Goal: Information Seeking & Learning: Learn about a topic

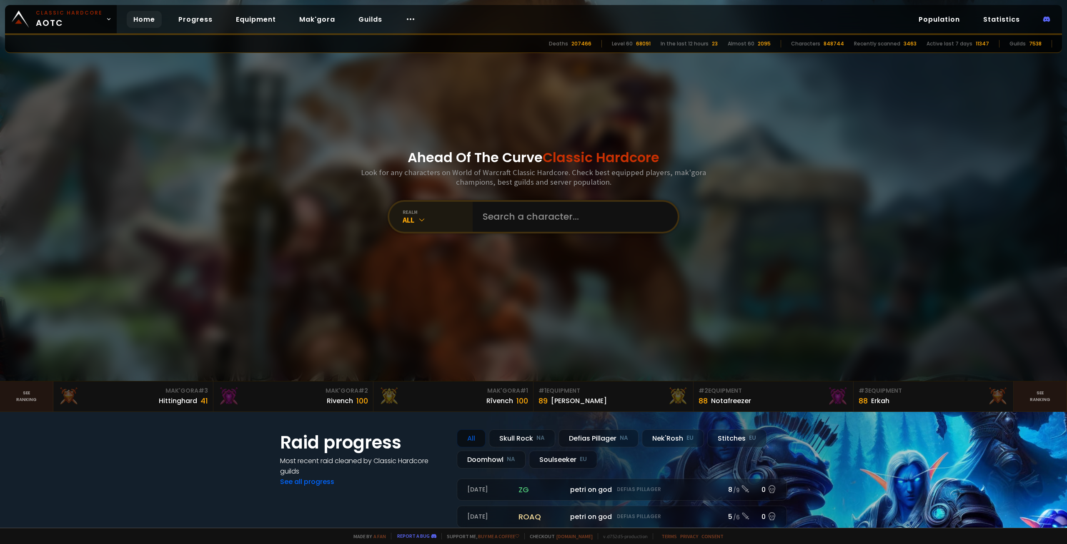
click at [418, 220] on icon at bounding box center [422, 220] width 8 height 8
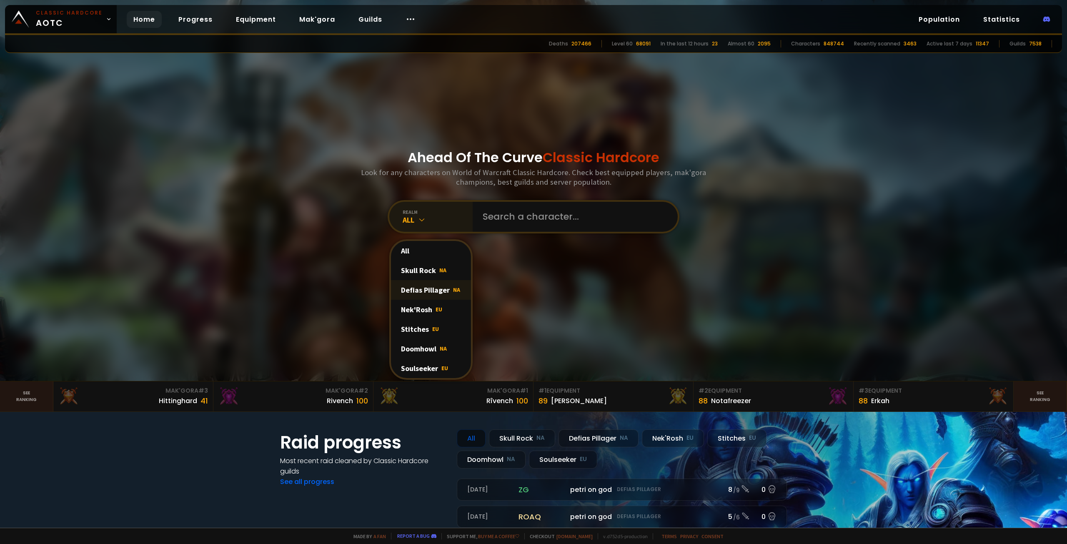
click at [427, 287] on div "Defias Pillager NA" at bounding box center [431, 290] width 80 height 20
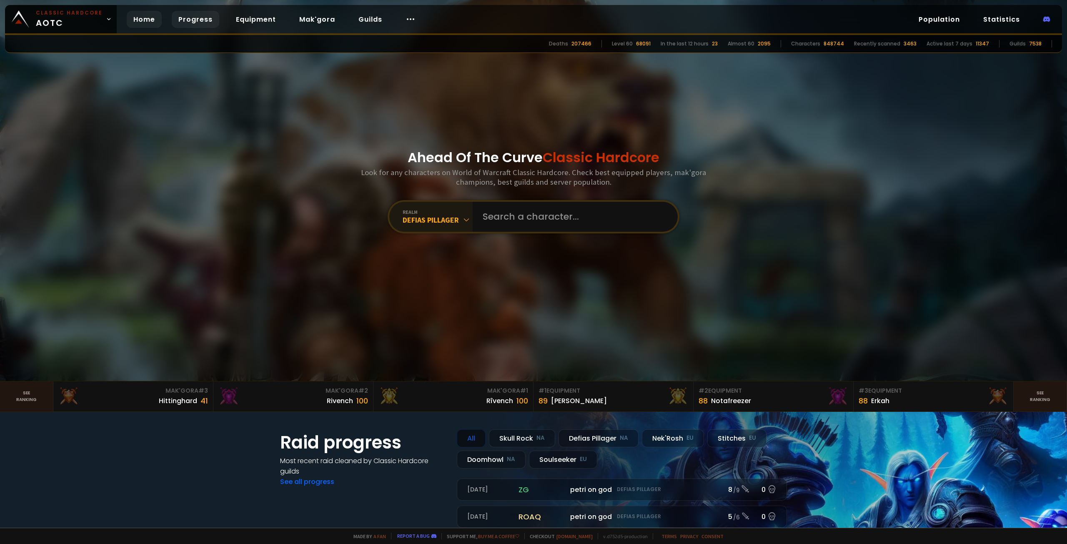
click at [184, 25] on link "Progress" at bounding box center [196, 19] width 48 height 17
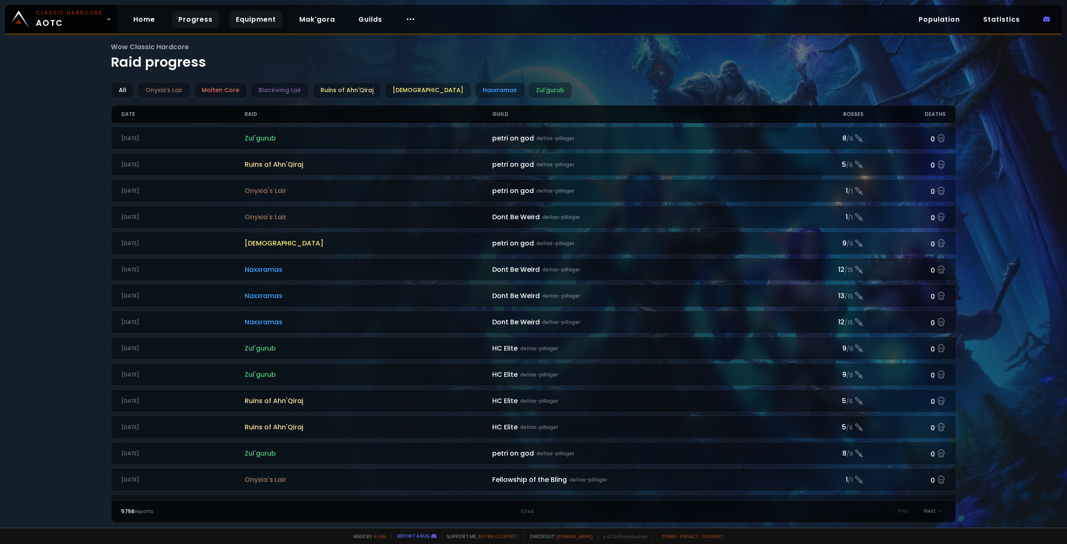
click at [248, 18] on link "Equipment" at bounding box center [255, 19] width 53 height 17
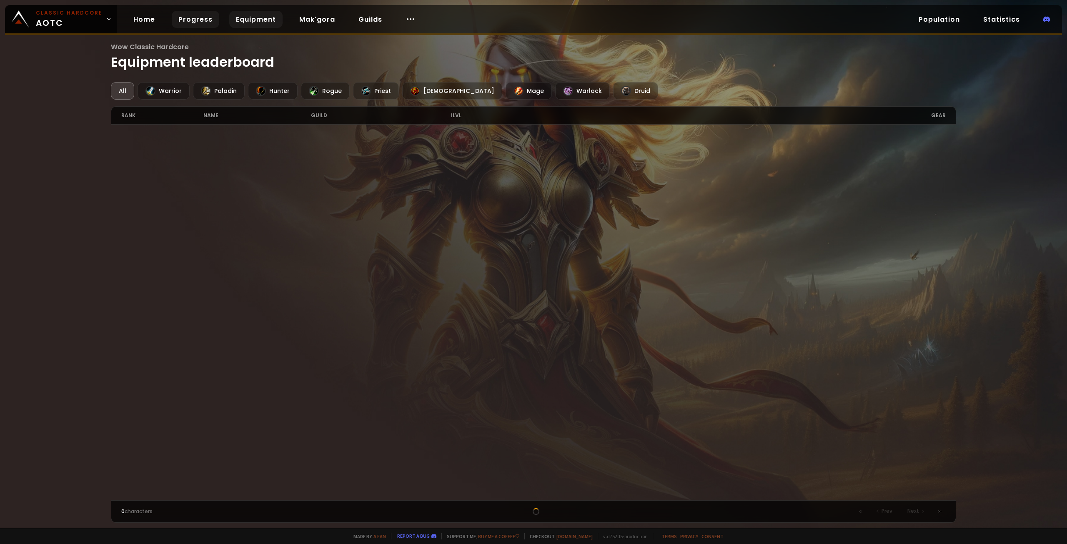
click at [201, 18] on link "Progress" at bounding box center [196, 19] width 48 height 17
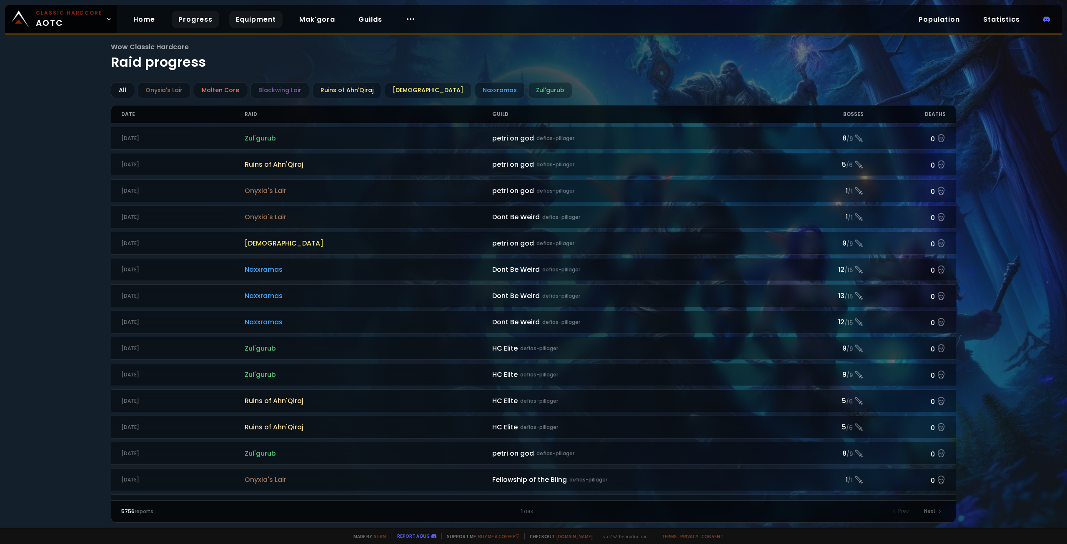
click at [254, 16] on link "Equipment" at bounding box center [255, 19] width 53 height 17
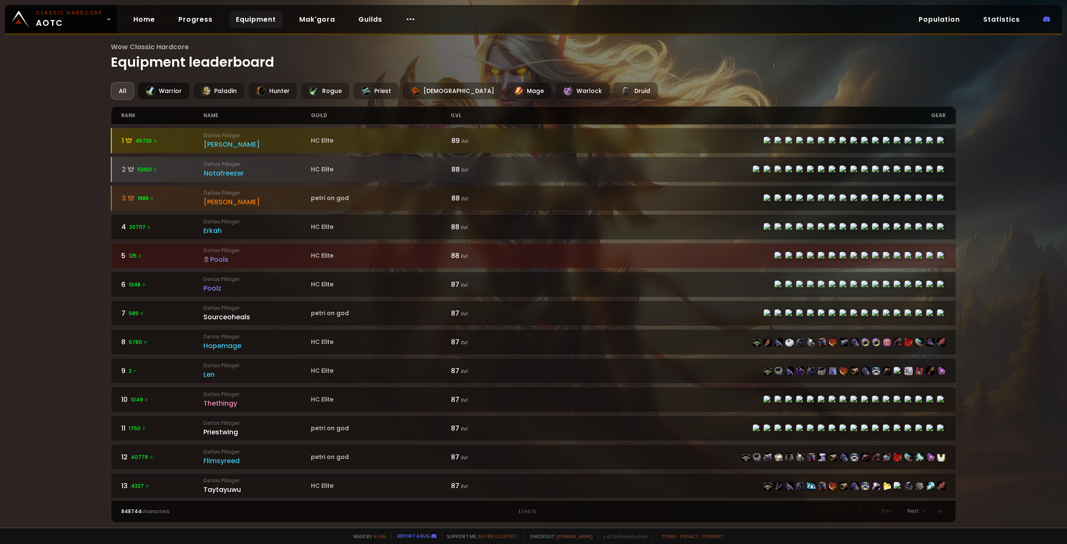
click at [178, 91] on div "Warrior" at bounding box center [164, 91] width 52 height 18
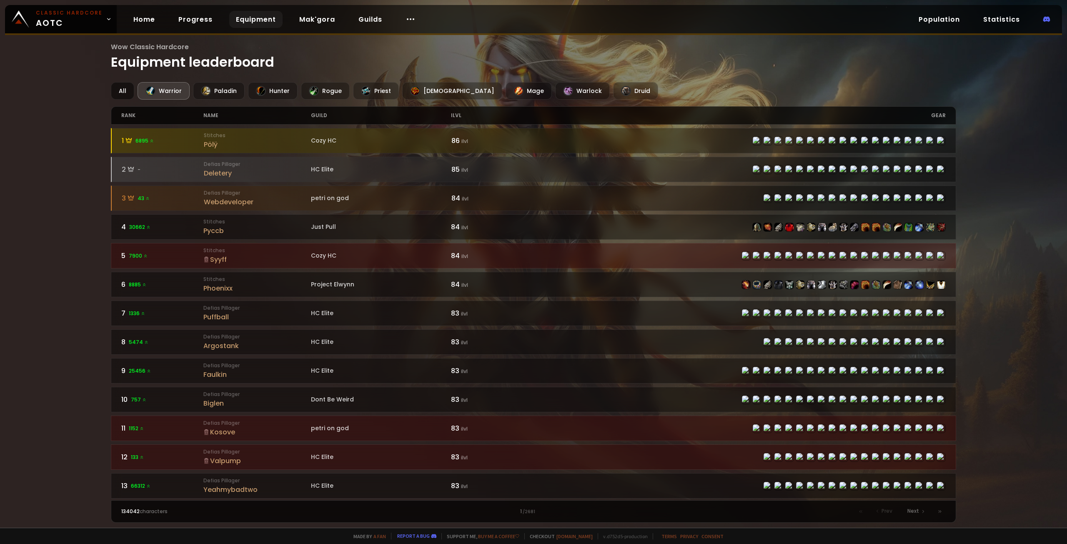
click at [132, 88] on div "All" at bounding box center [122, 91] width 23 height 18
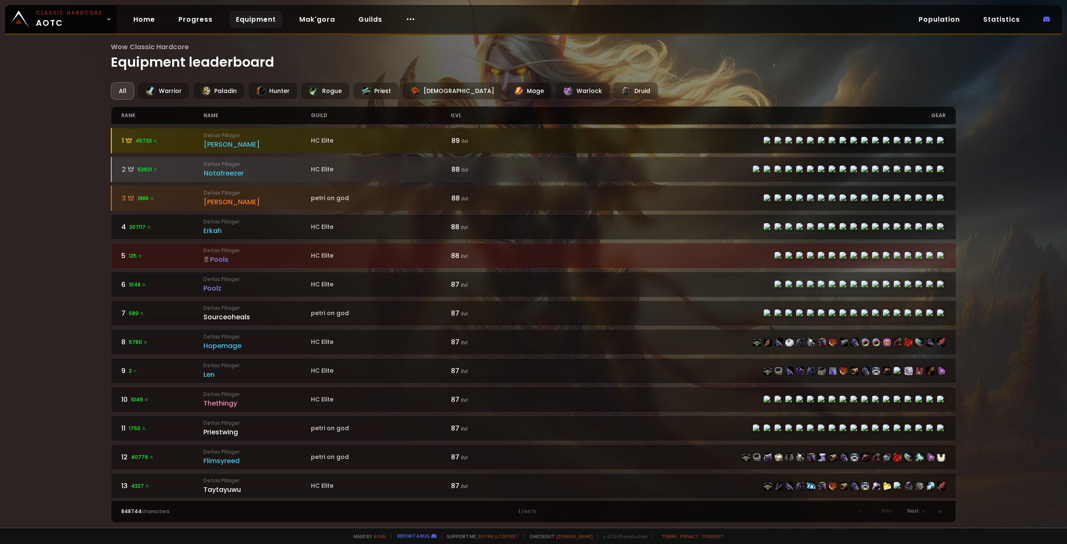
click at [478, 143] on div "89 ilvl" at bounding box center [493, 141] width 83 height 10
click at [328, 138] on div "HC Elite" at bounding box center [381, 140] width 140 height 9
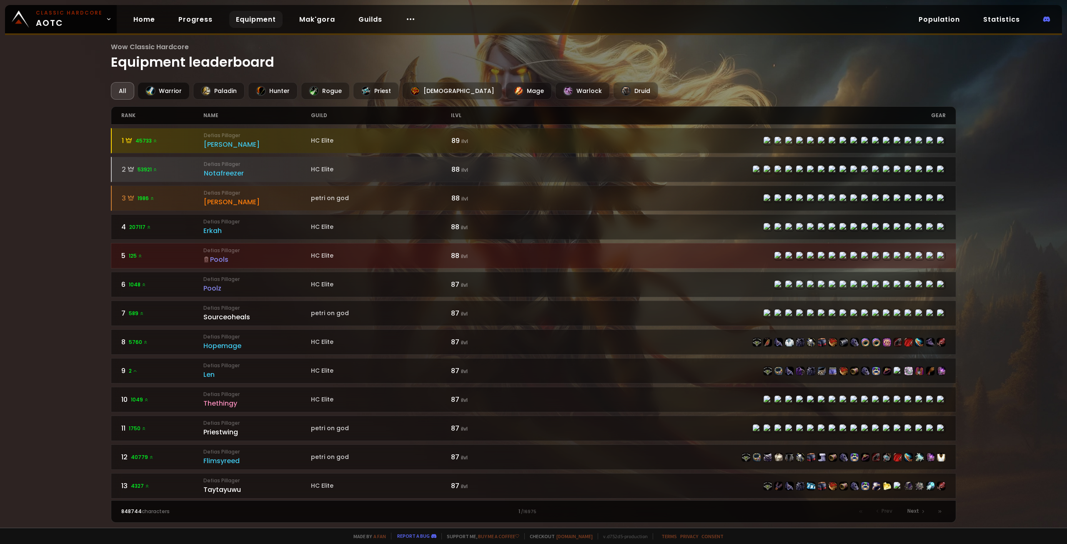
click at [183, 92] on div "Warrior" at bounding box center [164, 91] width 52 height 18
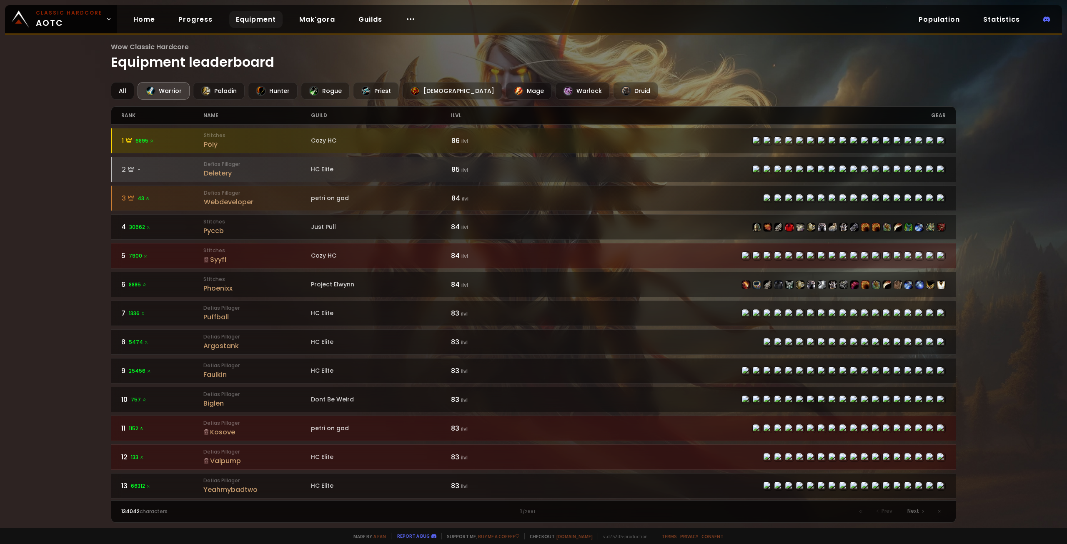
click at [118, 91] on div "All" at bounding box center [122, 91] width 23 height 18
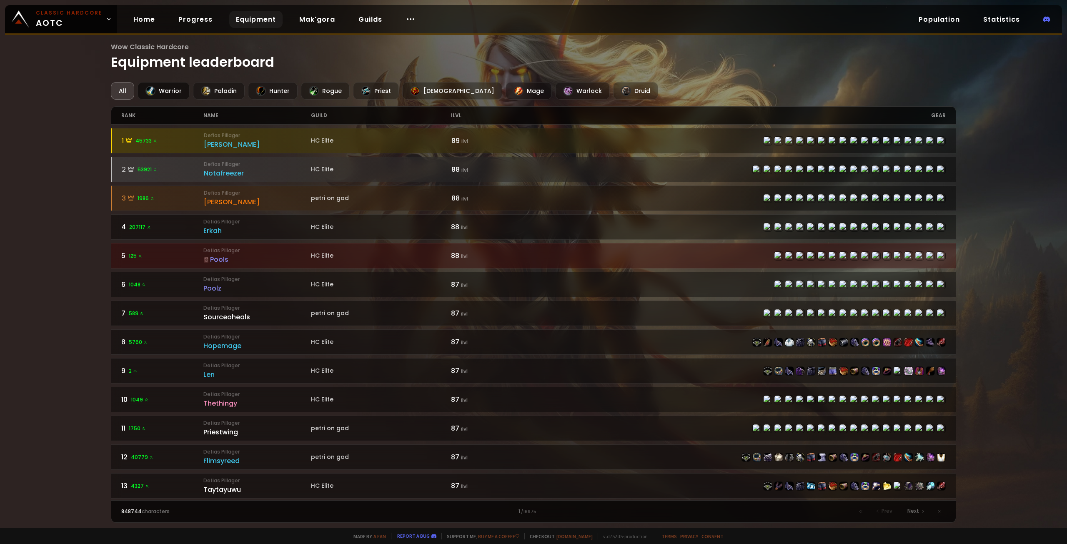
click at [153, 90] on div at bounding box center [151, 91] width 10 height 10
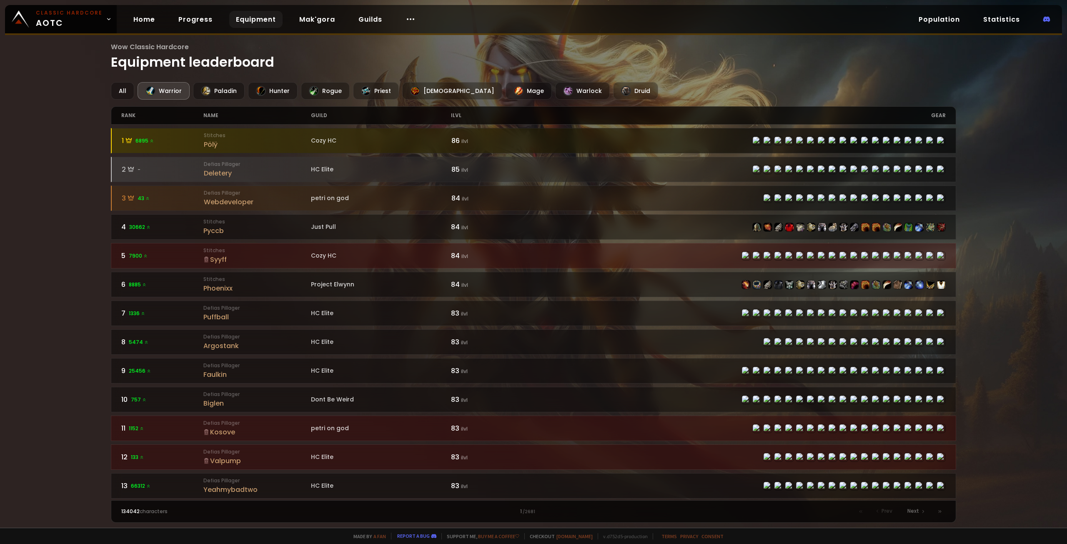
click at [386, 139] on div "Cozy HC" at bounding box center [381, 140] width 140 height 9
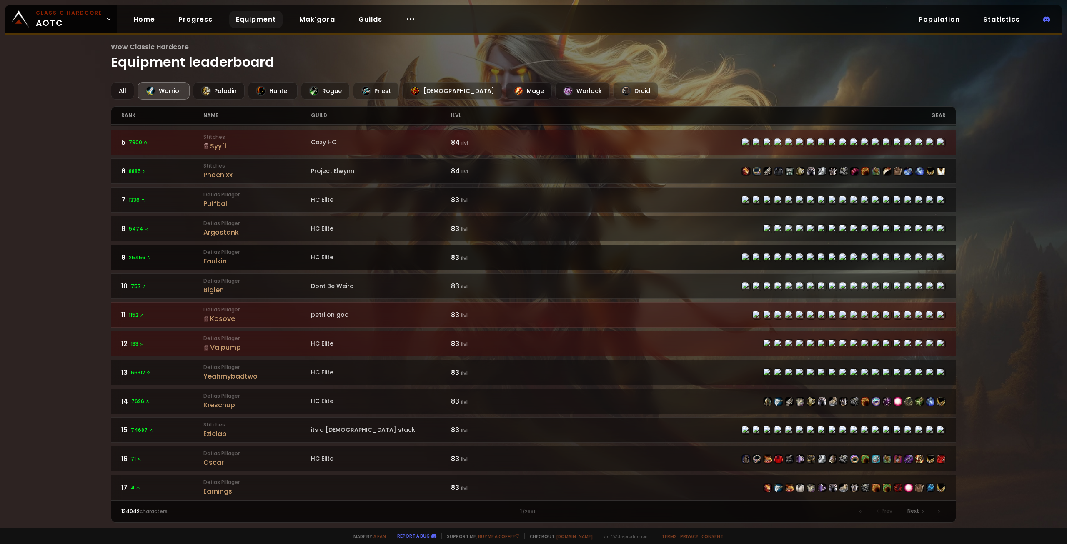
scroll to position [125, 0]
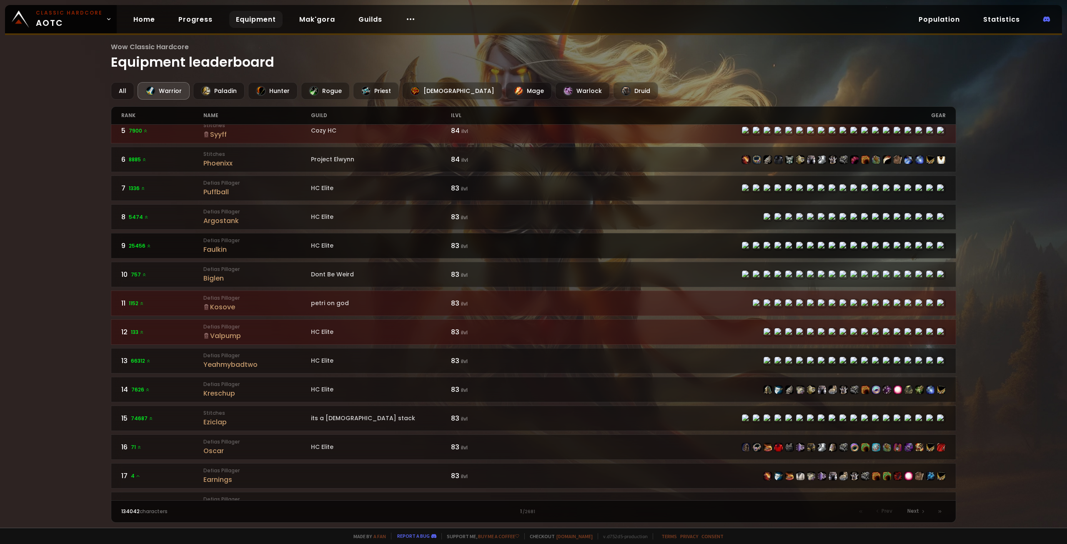
click at [453, 243] on div "83 ilvl" at bounding box center [492, 246] width 83 height 10
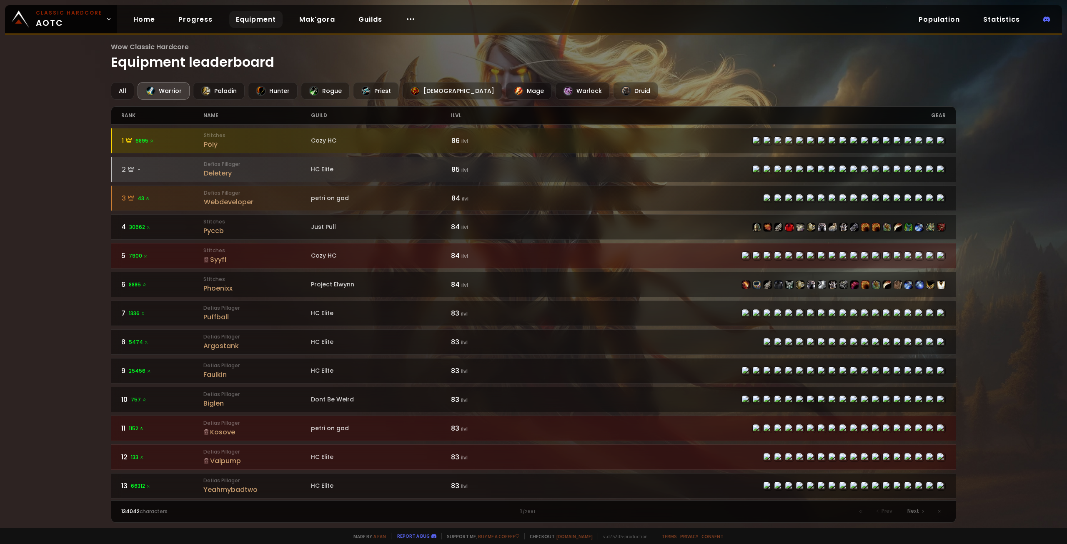
click at [474, 253] on div "84 ilvl" at bounding box center [492, 256] width 83 height 10
click at [131, 88] on div "All" at bounding box center [122, 91] width 23 height 18
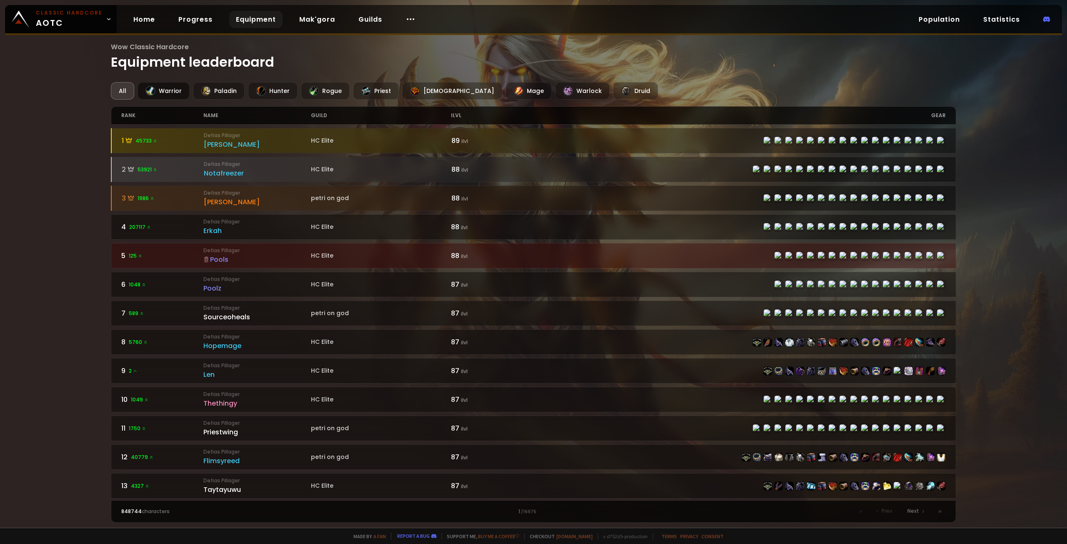
click at [166, 95] on div "Warrior" at bounding box center [164, 91] width 52 height 18
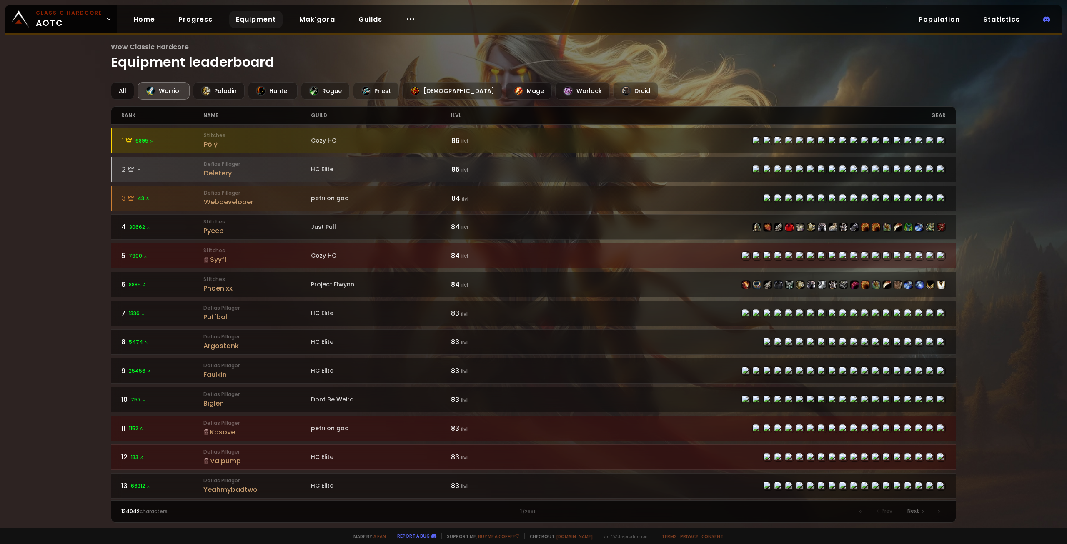
click at [123, 92] on div "All" at bounding box center [122, 91] width 23 height 18
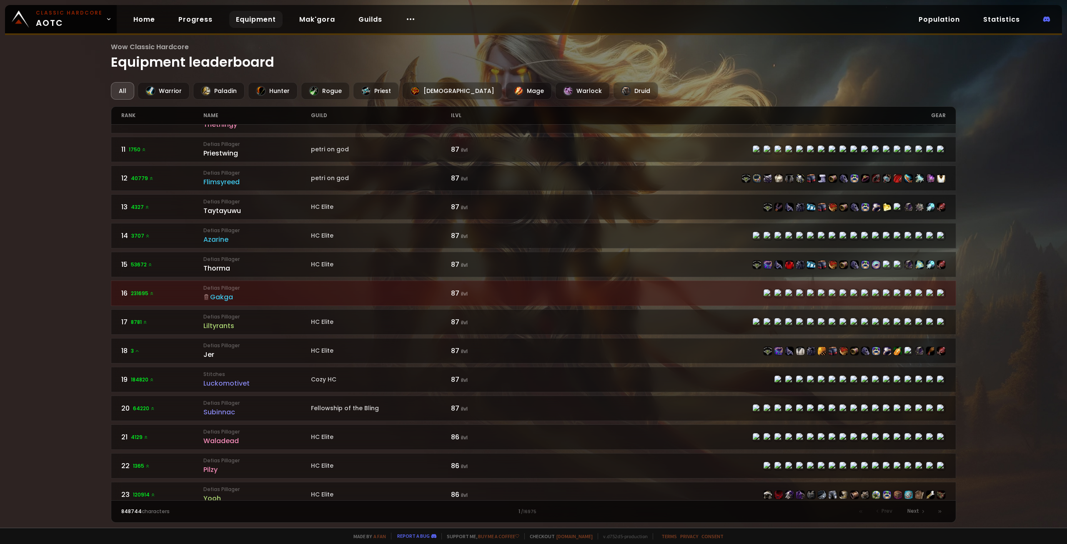
scroll to position [107, 0]
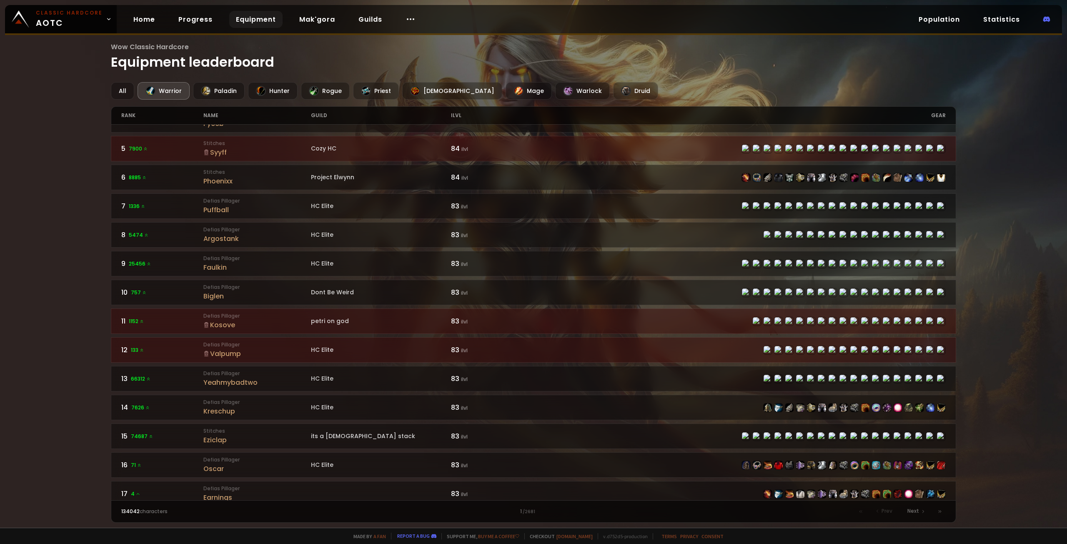
scroll to position [7, 0]
